Goal: Task Accomplishment & Management: Use online tool/utility

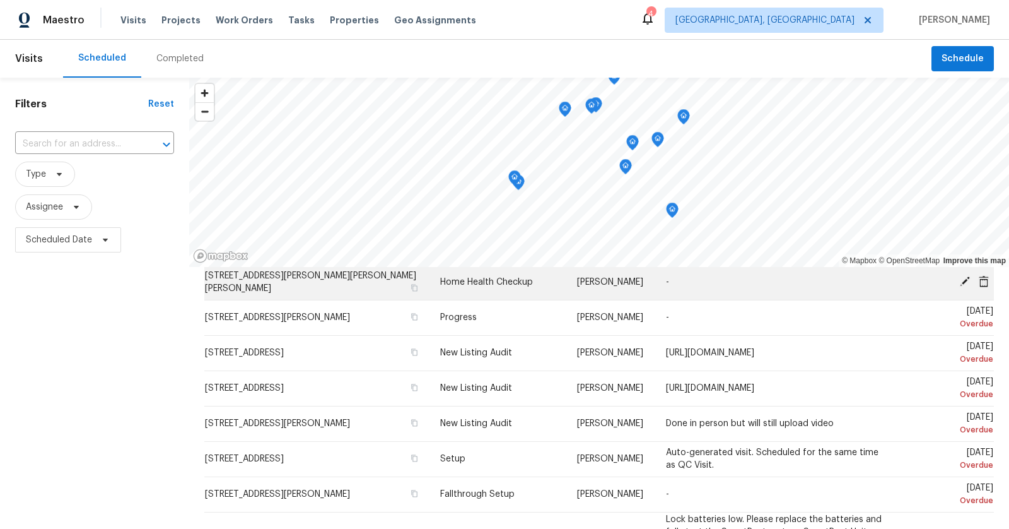
scroll to position [112, 0]
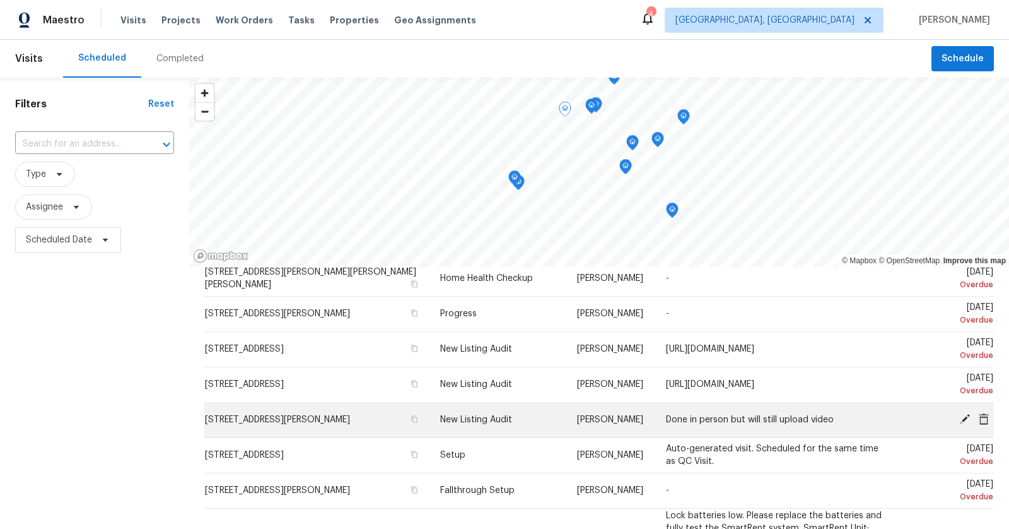
click at [964, 418] on icon at bounding box center [965, 419] width 10 height 10
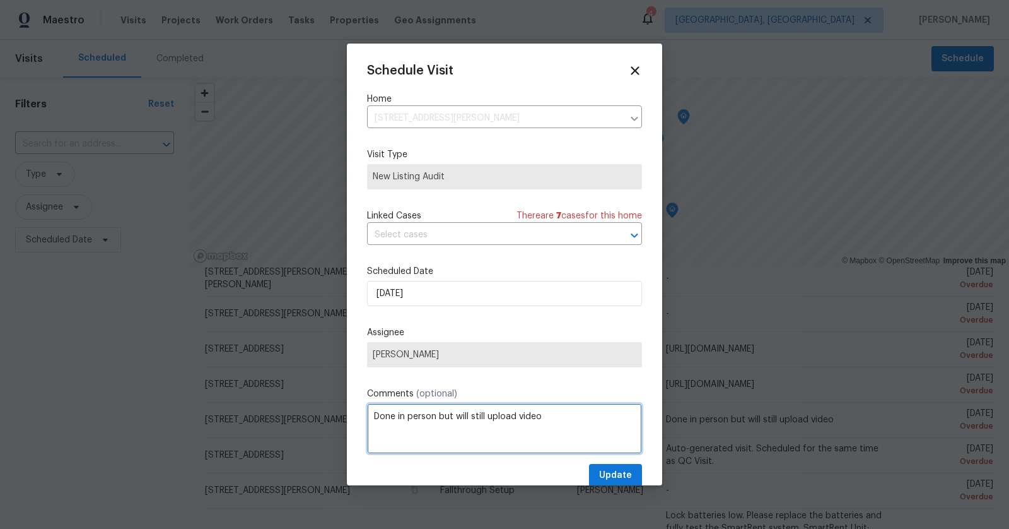
click at [575, 429] on textarea "Done in person but will still upload video" at bounding box center [504, 428] width 275 height 50
paste textarea "https://app.navigateai.co/locations/6103"
type textarea "Done in person but will still upload video https://app.navigateai.co/locations/…"
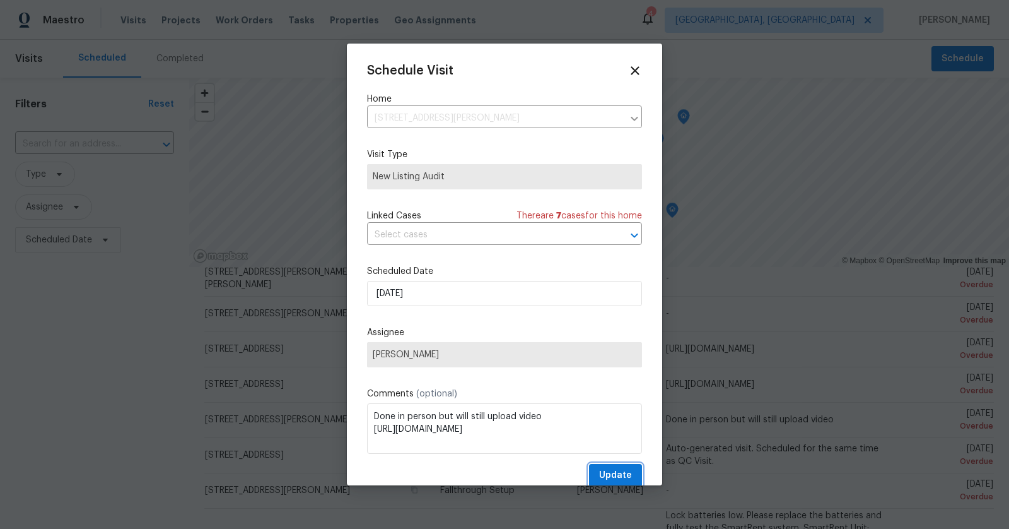
click at [622, 467] on button "Update" at bounding box center [615, 475] width 53 height 23
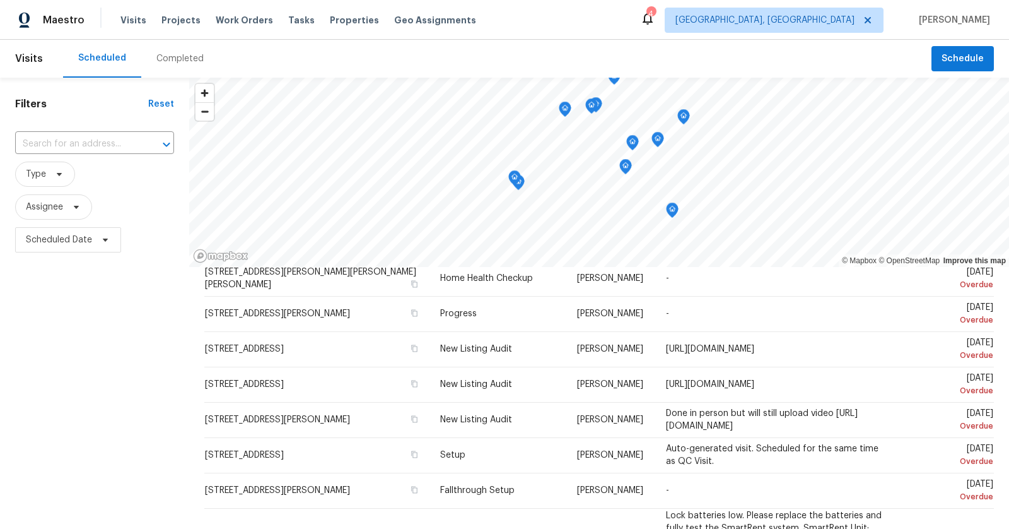
scroll to position [42, 0]
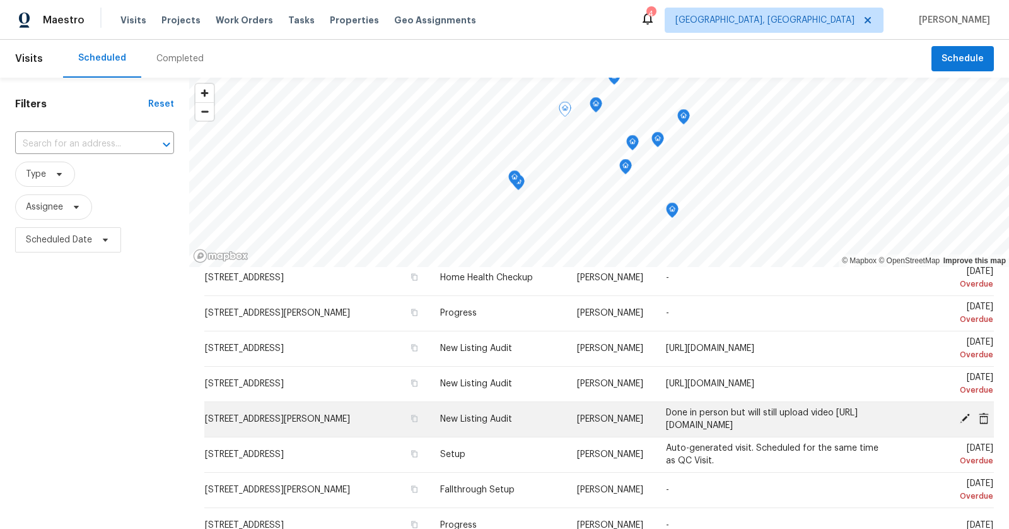
click at [960, 413] on icon at bounding box center [964, 418] width 11 height 11
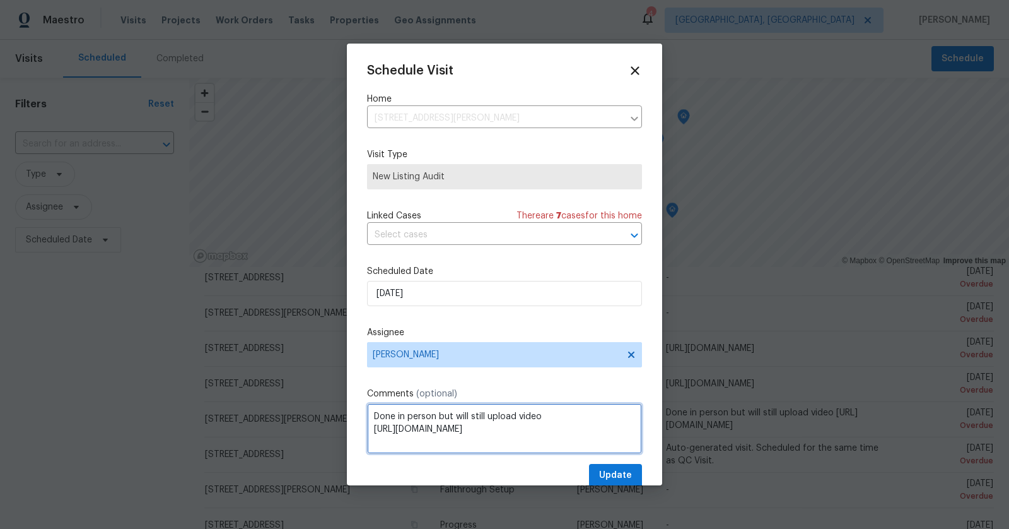
click at [544, 419] on textarea "Done in person but will still upload video https://app.navigateai.co/locations/…" at bounding box center [504, 428] width 275 height 50
type textarea "https://app.navigateai.co/locations/6103"
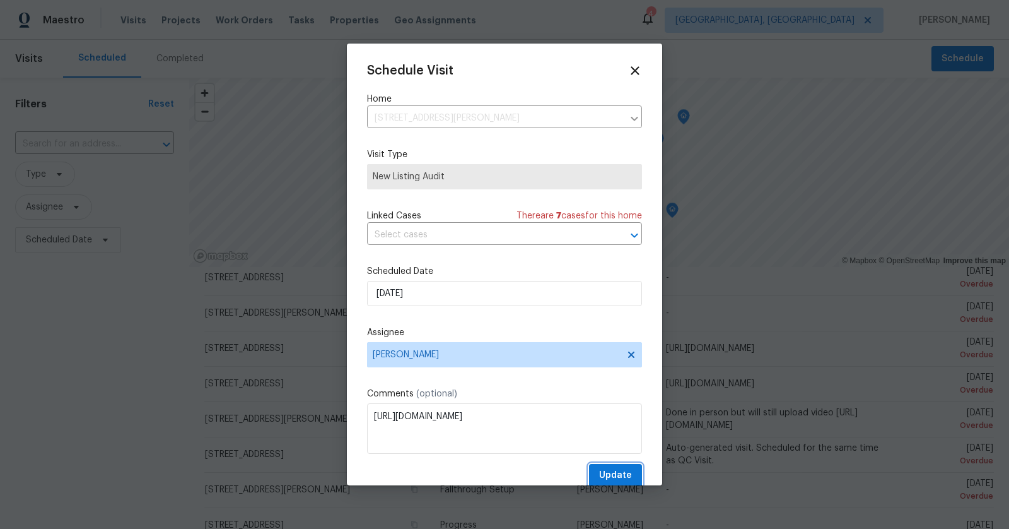
click at [633, 472] on button "Update" at bounding box center [615, 475] width 53 height 23
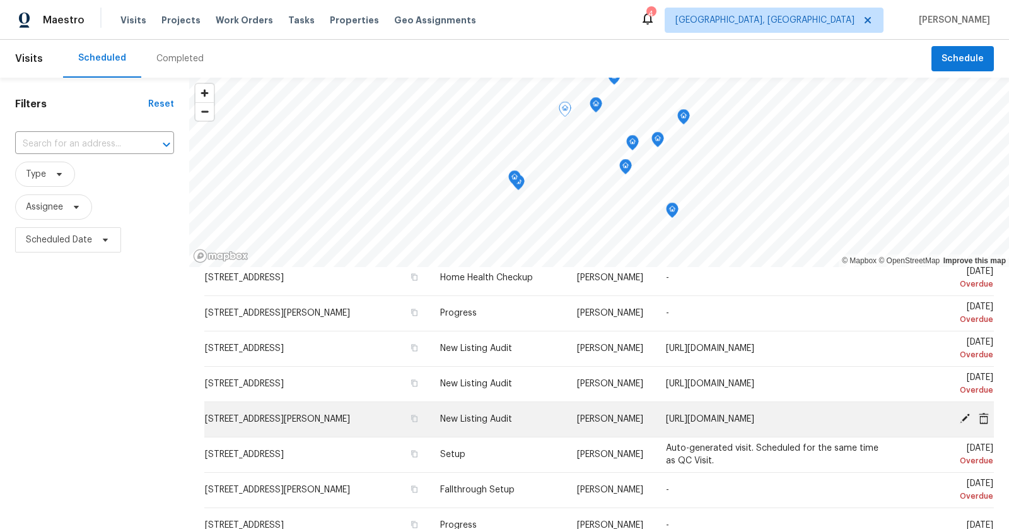
click at [754, 414] on span "https://app.navigateai.co/locations/6103" at bounding box center [710, 418] width 88 height 9
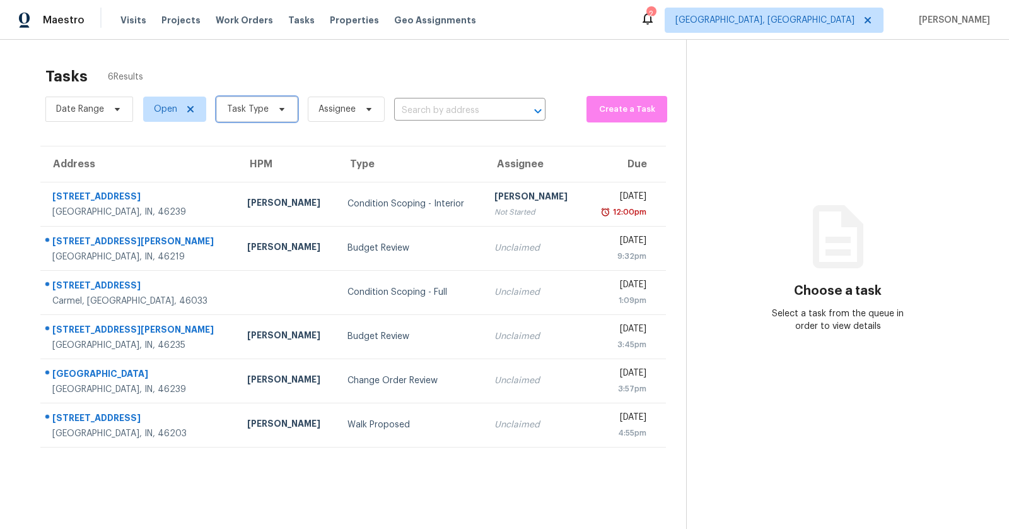
click at [267, 108] on span "Task Type" at bounding box center [256, 109] width 81 height 25
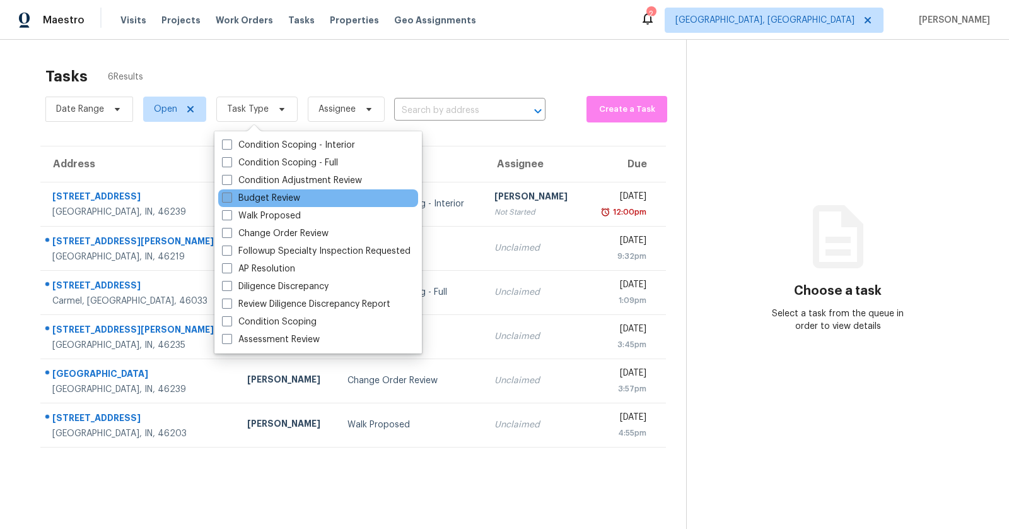
click at [264, 196] on label "Budget Review" at bounding box center [261, 198] width 78 height 13
click at [230, 196] on input "Budget Review" at bounding box center [226, 196] width 8 height 8
checkbox input "true"
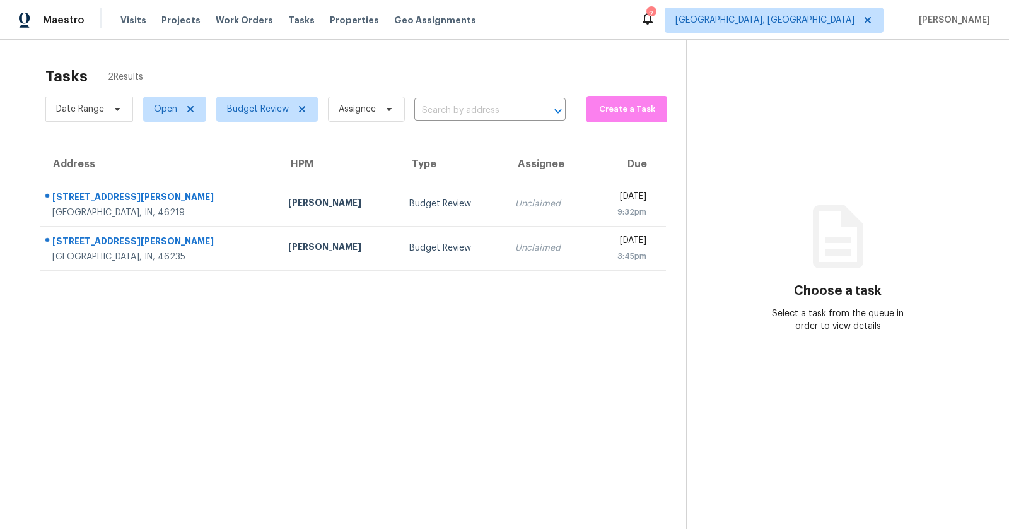
click at [206, 363] on section "Tasks 2 Results Date Range Open Budget Review Assignee ​ Create a Task Address …" at bounding box center [353, 314] width 666 height 508
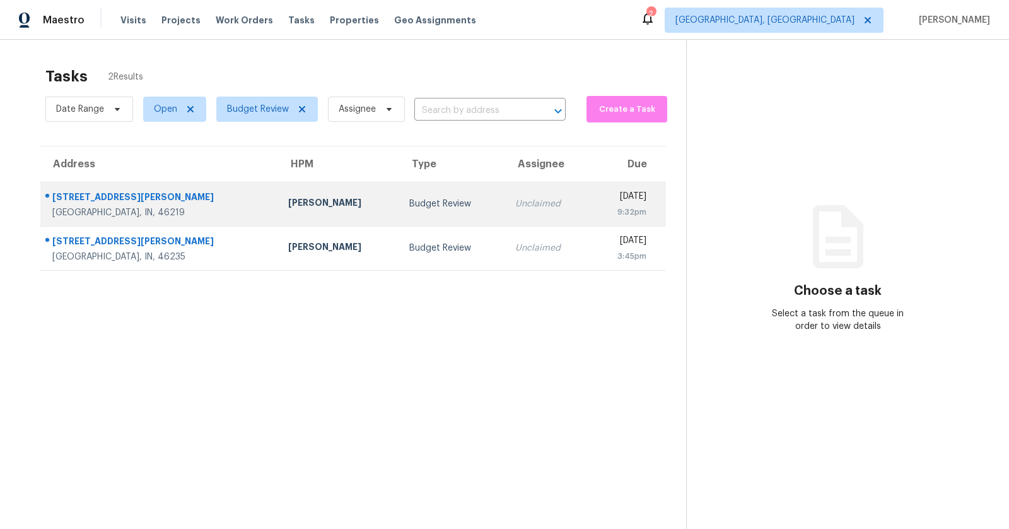
click at [97, 201] on div "[STREET_ADDRESS][PERSON_NAME]" at bounding box center [160, 199] width 216 height 16
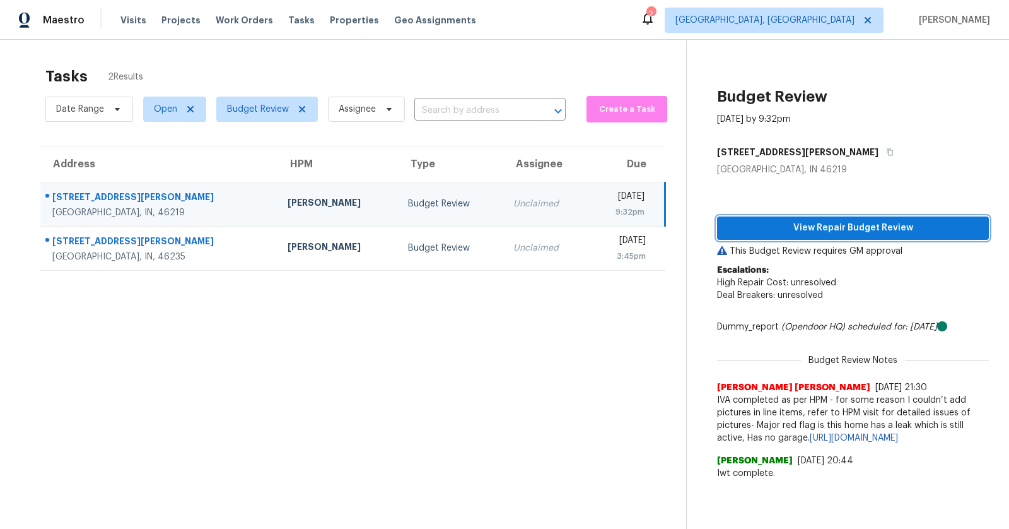
click at [809, 225] on span "View Repair Budget Review" at bounding box center [853, 228] width 252 height 16
